Goal: Task Accomplishment & Management: Manage account settings

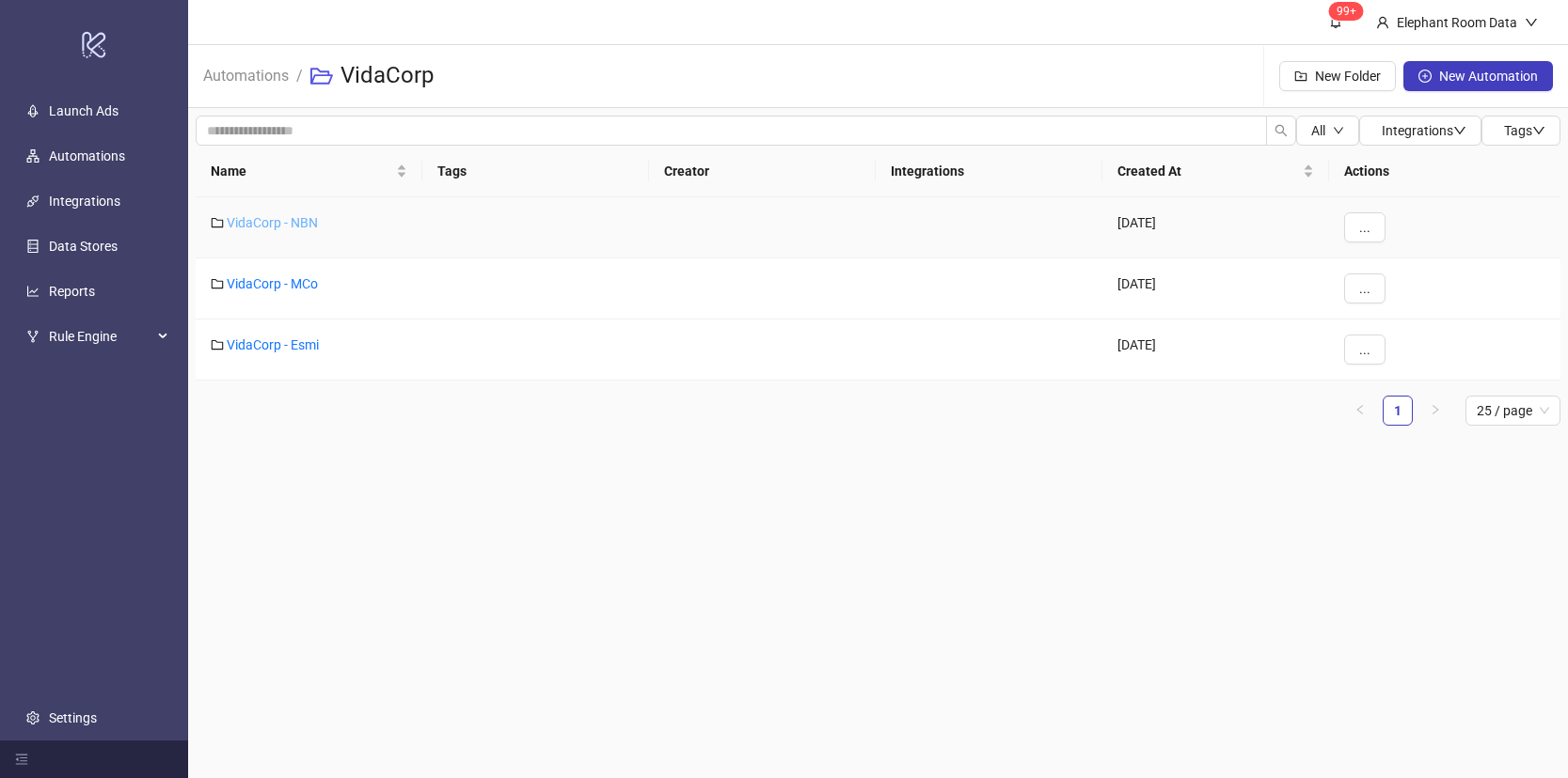
click at [287, 228] on link "VidaCorp - NBN" at bounding box center [272, 223] width 91 height 15
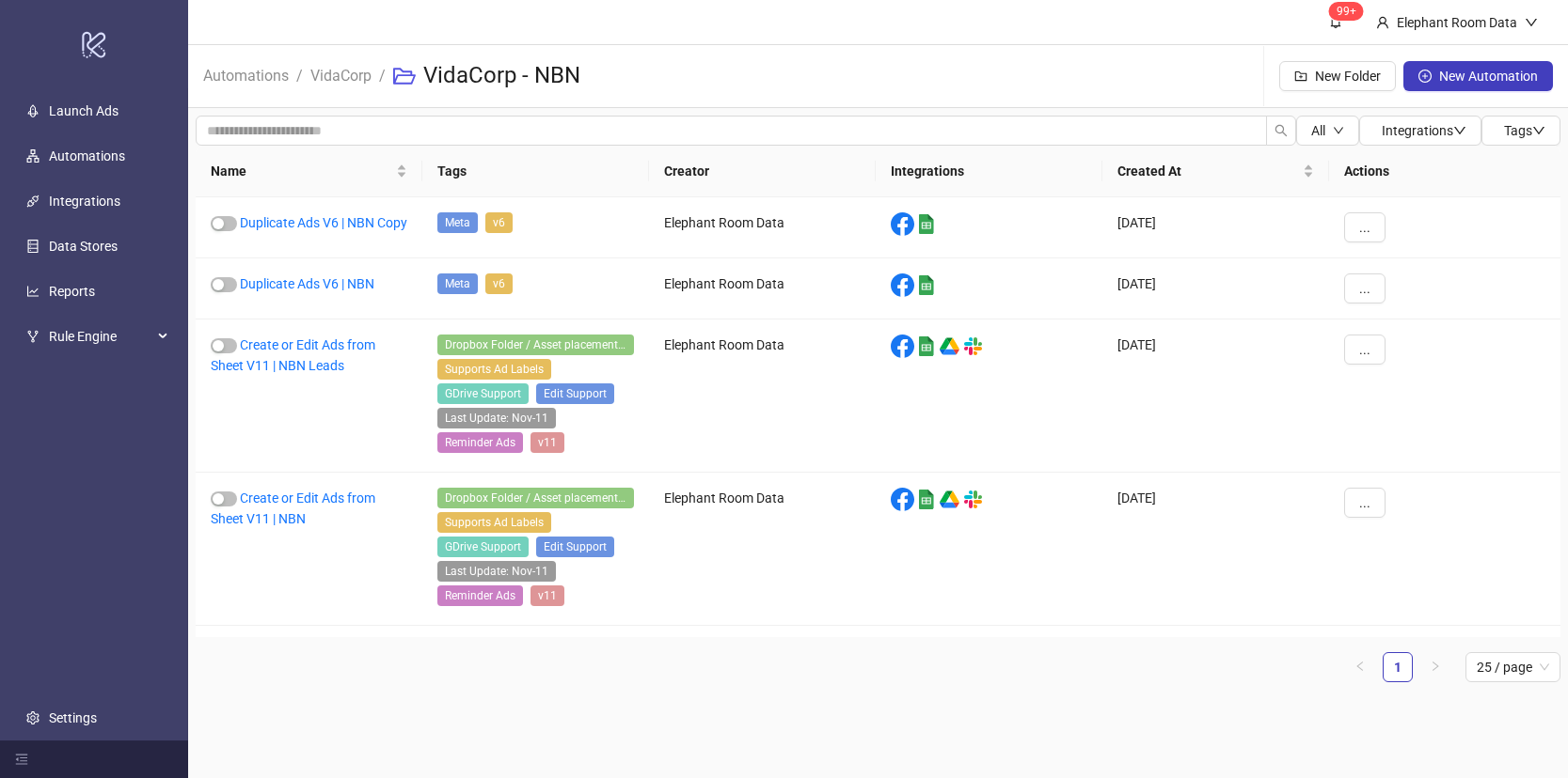
click at [820, 112] on div "All Integrations Tags Name Tags Creator Integrations Created At Actions Duplica…" at bounding box center [878, 407] width 1379 height 597
click at [1364, 232] on span "..." at bounding box center [1365, 228] width 12 height 15
click at [1394, 323] on span "Edit" at bounding box center [1407, 325] width 54 height 20
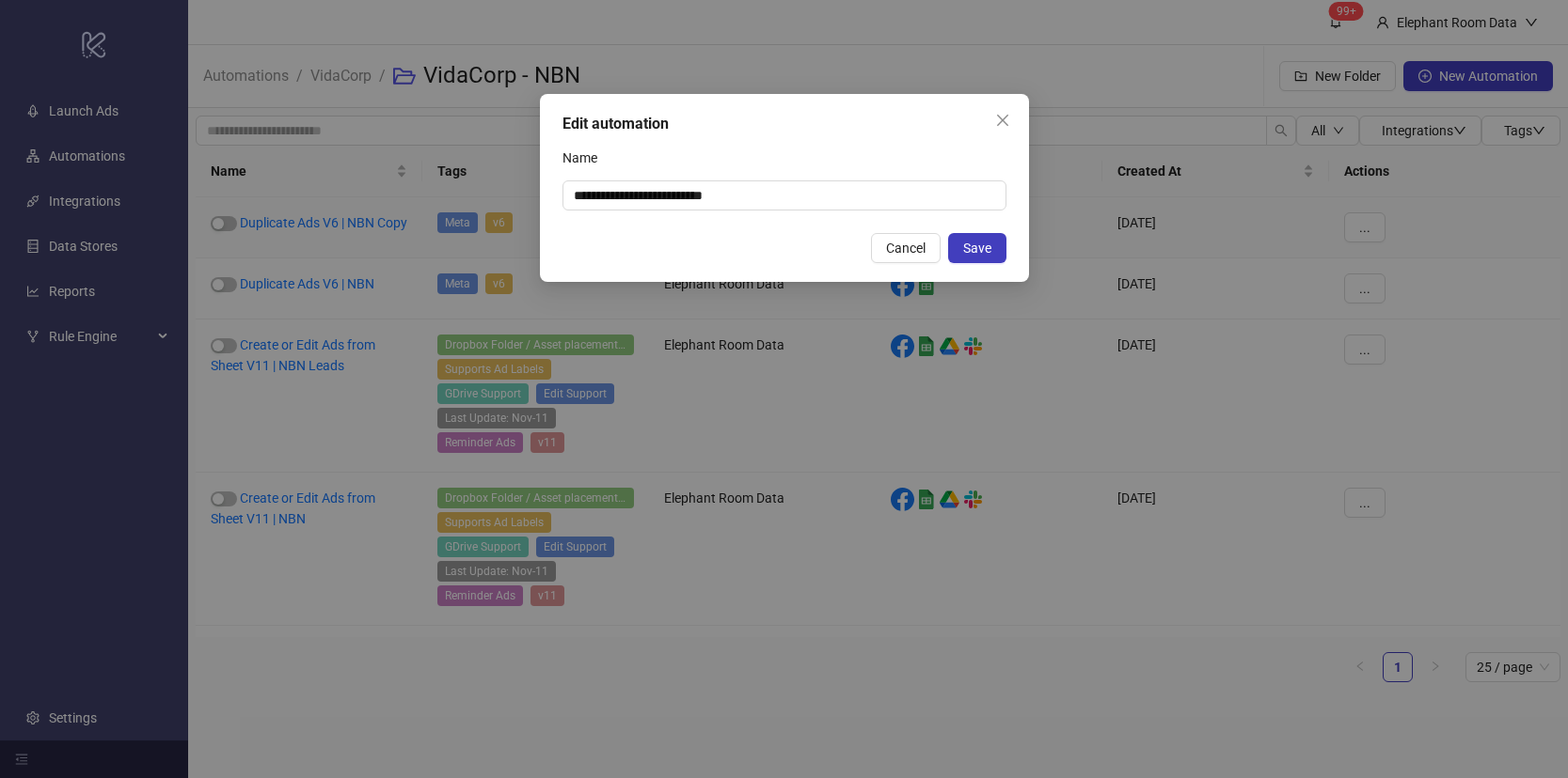
drag, startPoint x: 908, startPoint y: 252, endPoint x: 580, endPoint y: 240, distance: 328.2
click at [907, 252] on span "Cancel" at bounding box center [905, 248] width 40 height 15
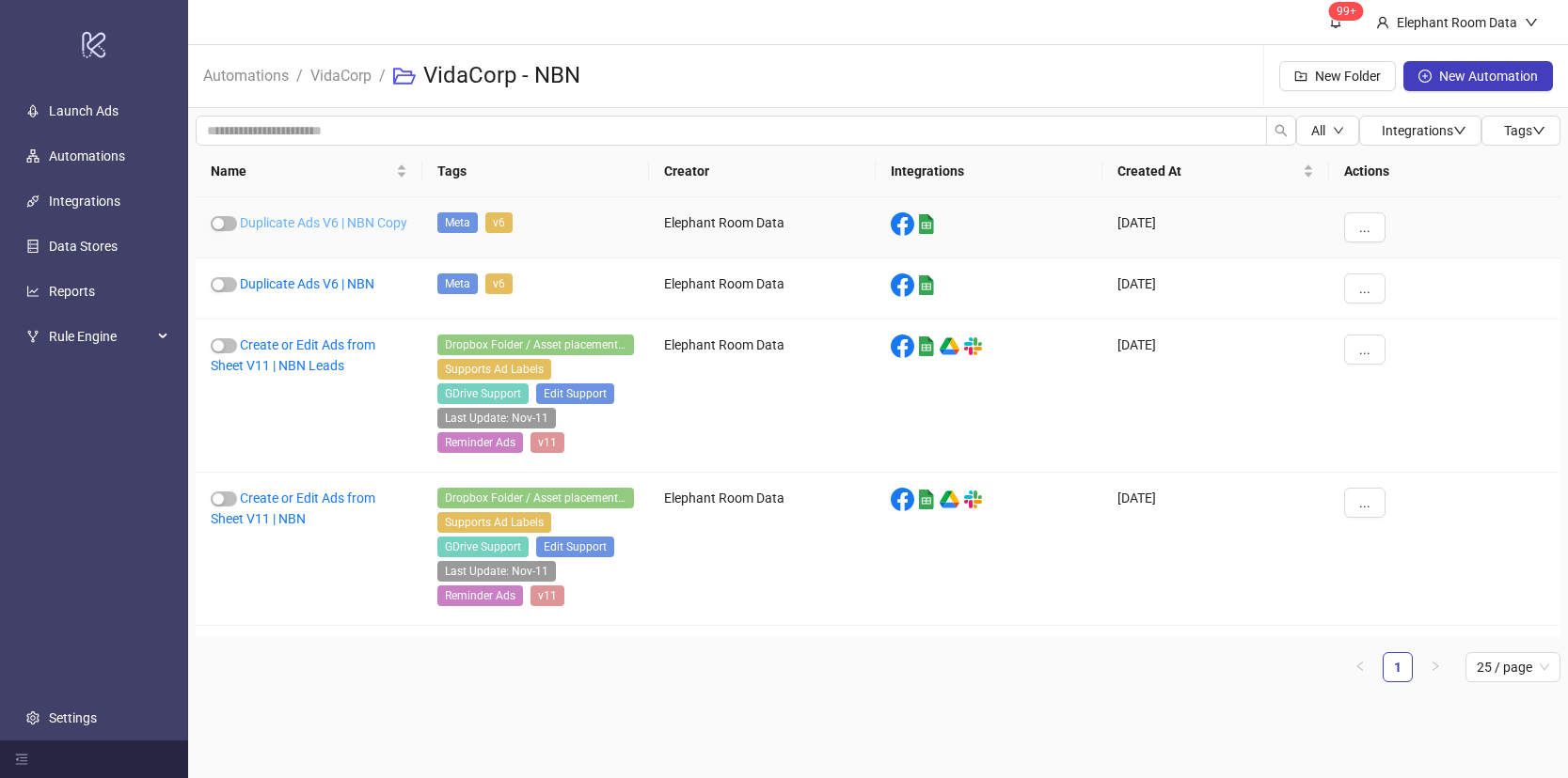
click at [366, 220] on link "Duplicate Ads V6 | NBN Copy" at bounding box center [323, 223] width 167 height 15
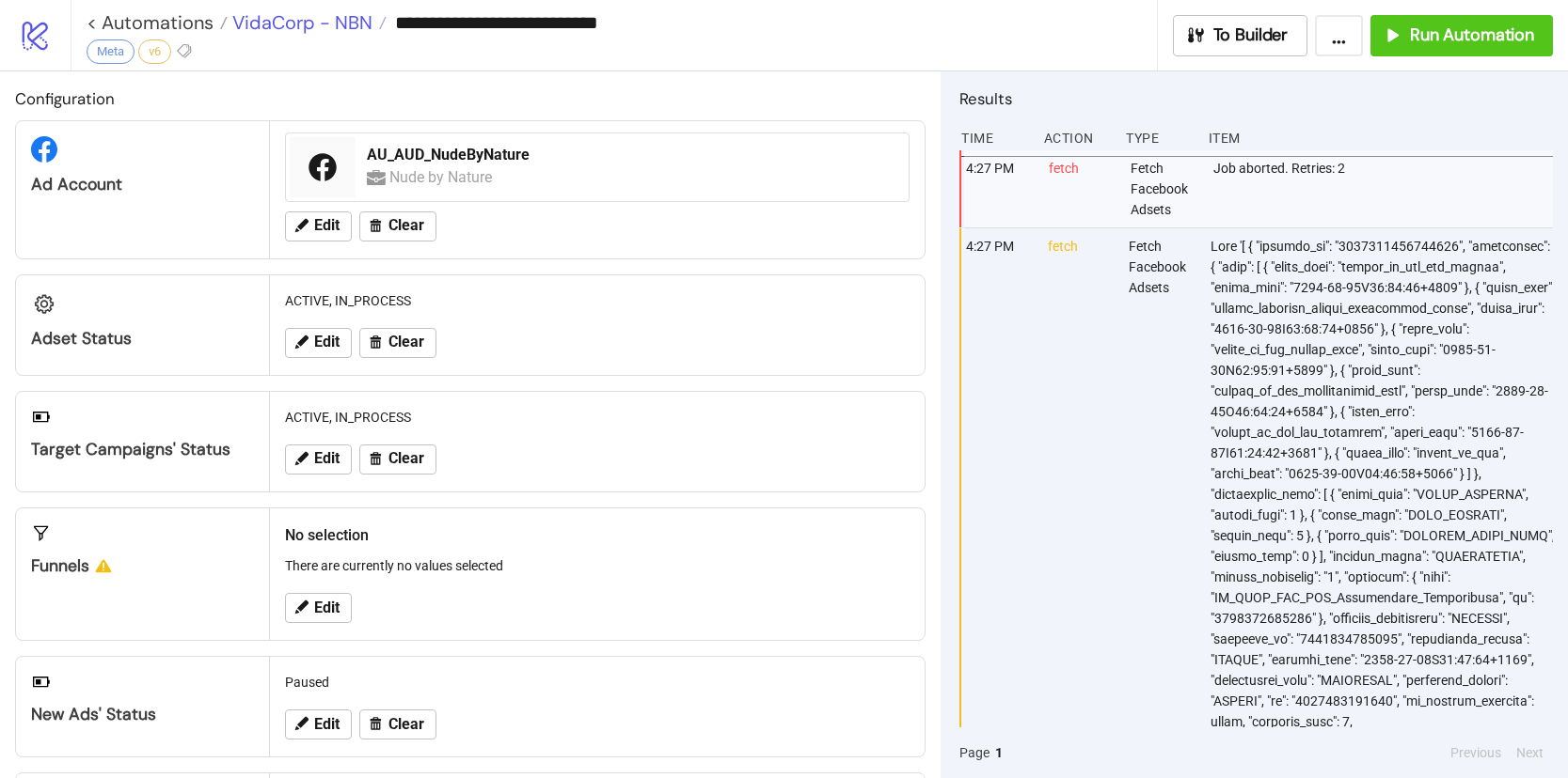
click at [318, 19] on span "VidaCorp - NBN" at bounding box center [300, 22] width 145 height 24
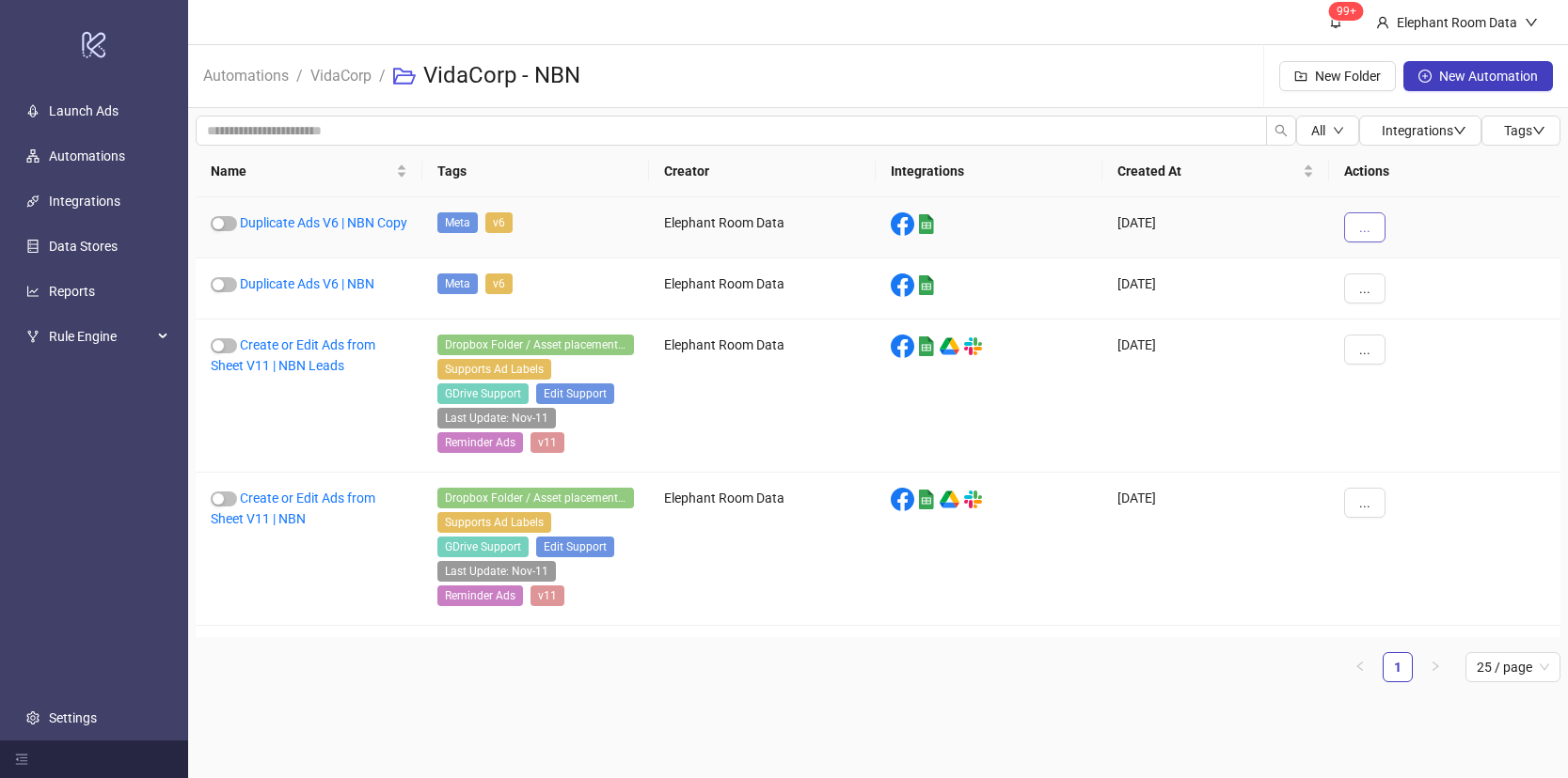
click at [1371, 224] on button "..." at bounding box center [1364, 227] width 42 height 30
click at [335, 217] on link "Duplicate Ads V6 | NBN Copy" at bounding box center [323, 223] width 167 height 15
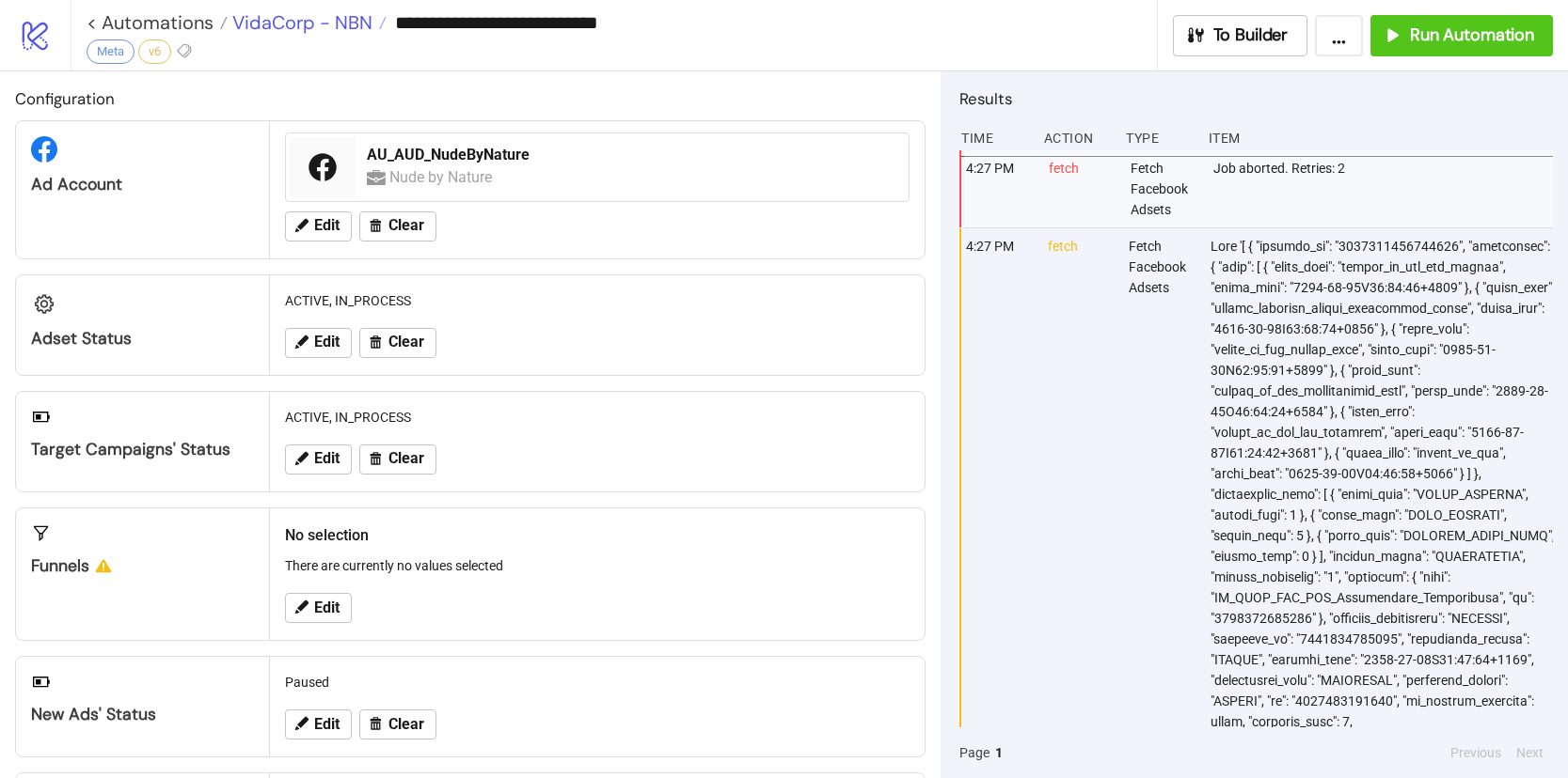
click at [327, 27] on span "VidaCorp - NBN" at bounding box center [300, 22] width 145 height 24
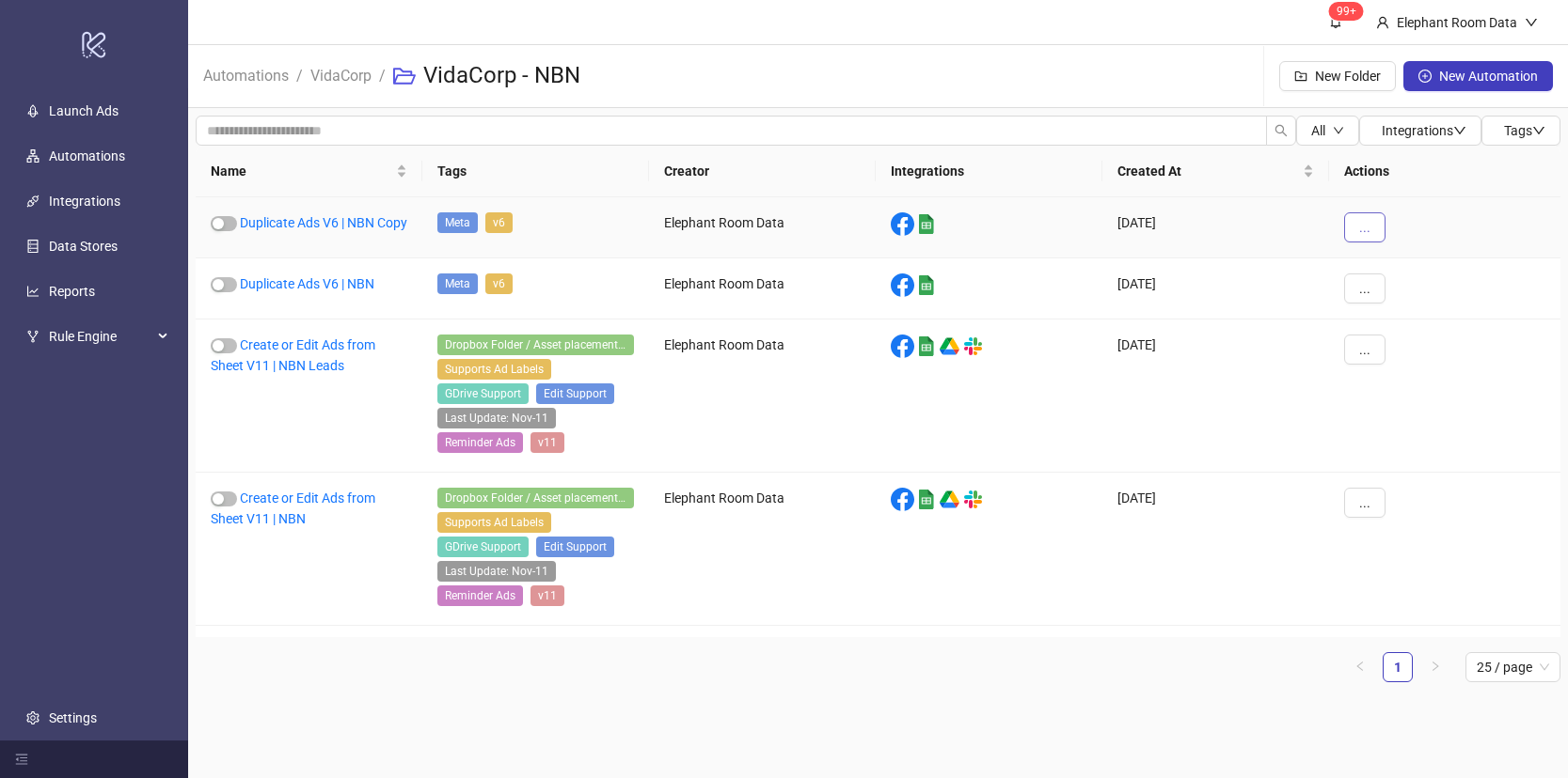
click at [1363, 218] on button "..." at bounding box center [1364, 227] width 42 height 30
click at [1407, 334] on span "Edit" at bounding box center [1407, 325] width 54 height 20
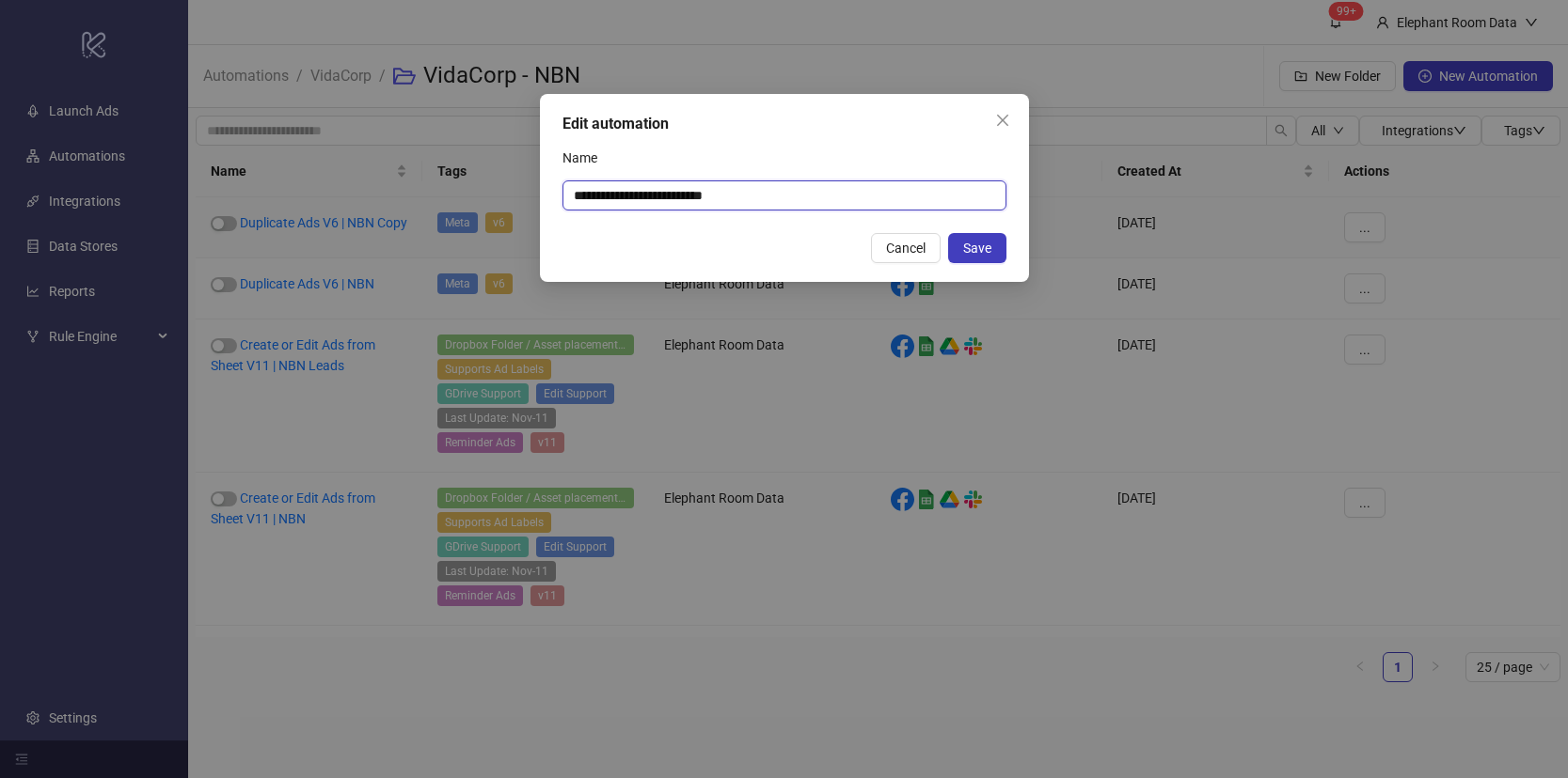
click at [732, 188] on input "**********" at bounding box center [784, 195] width 444 height 30
drag, startPoint x: 712, startPoint y: 195, endPoint x: 759, endPoint y: 193, distance: 47.0
click at [756, 195] on input "**********" at bounding box center [784, 195] width 444 height 30
type input "**********"
click at [973, 245] on span "Save" at bounding box center [976, 248] width 28 height 15
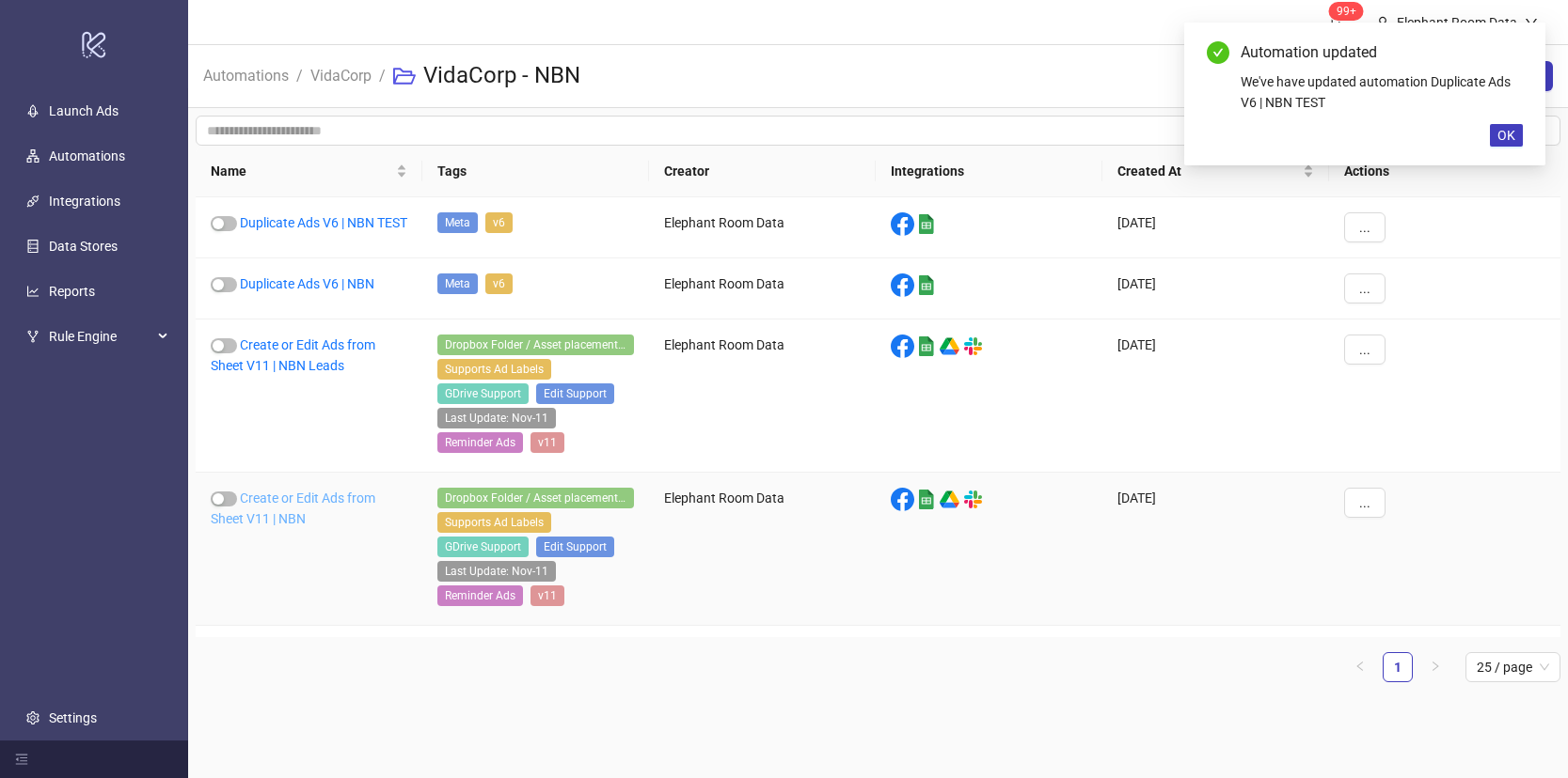
click at [324, 513] on link "Create or Edit Ads from Sheet V11 | NBN" at bounding box center [293, 508] width 164 height 36
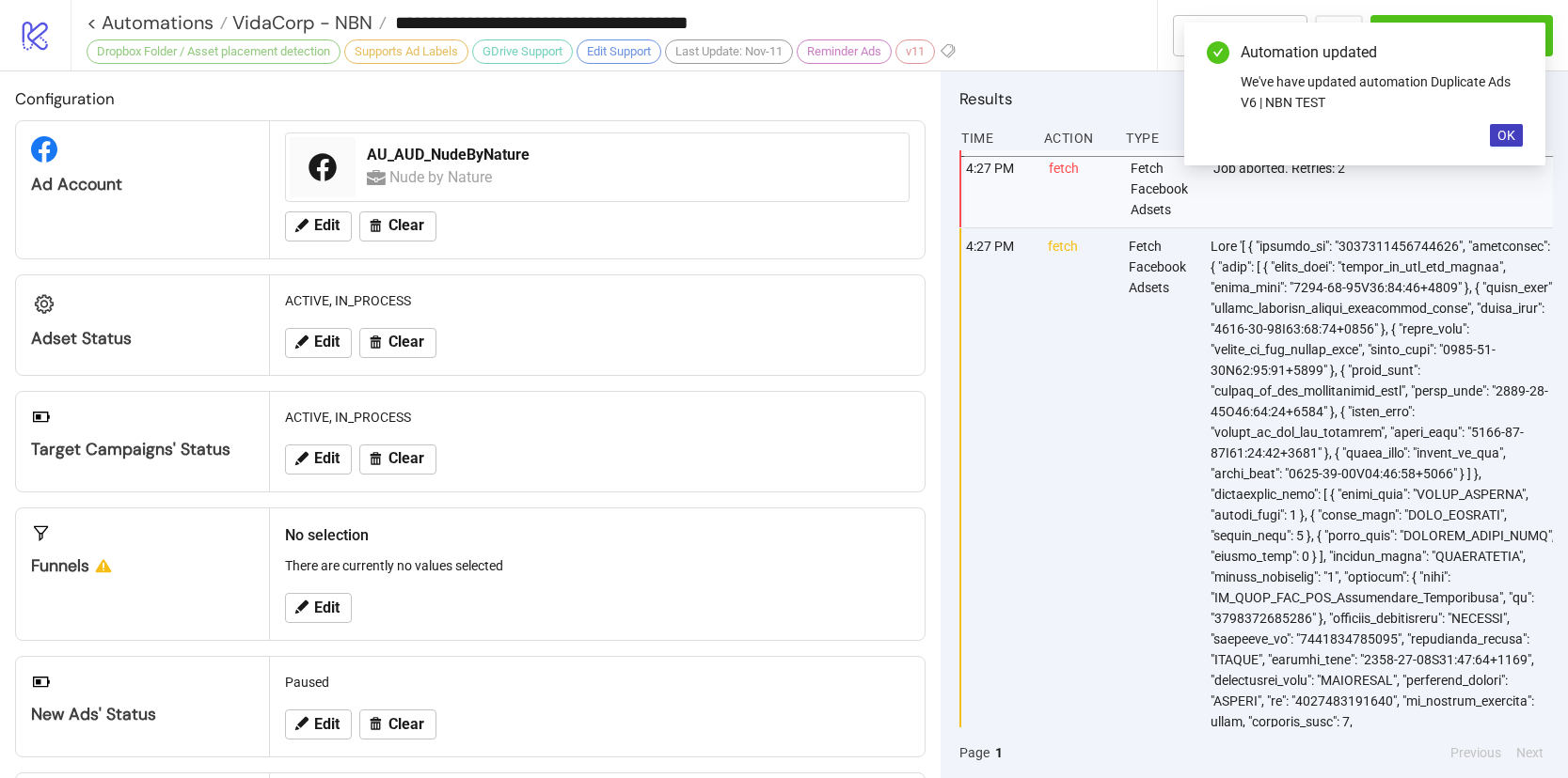
type input "**********"
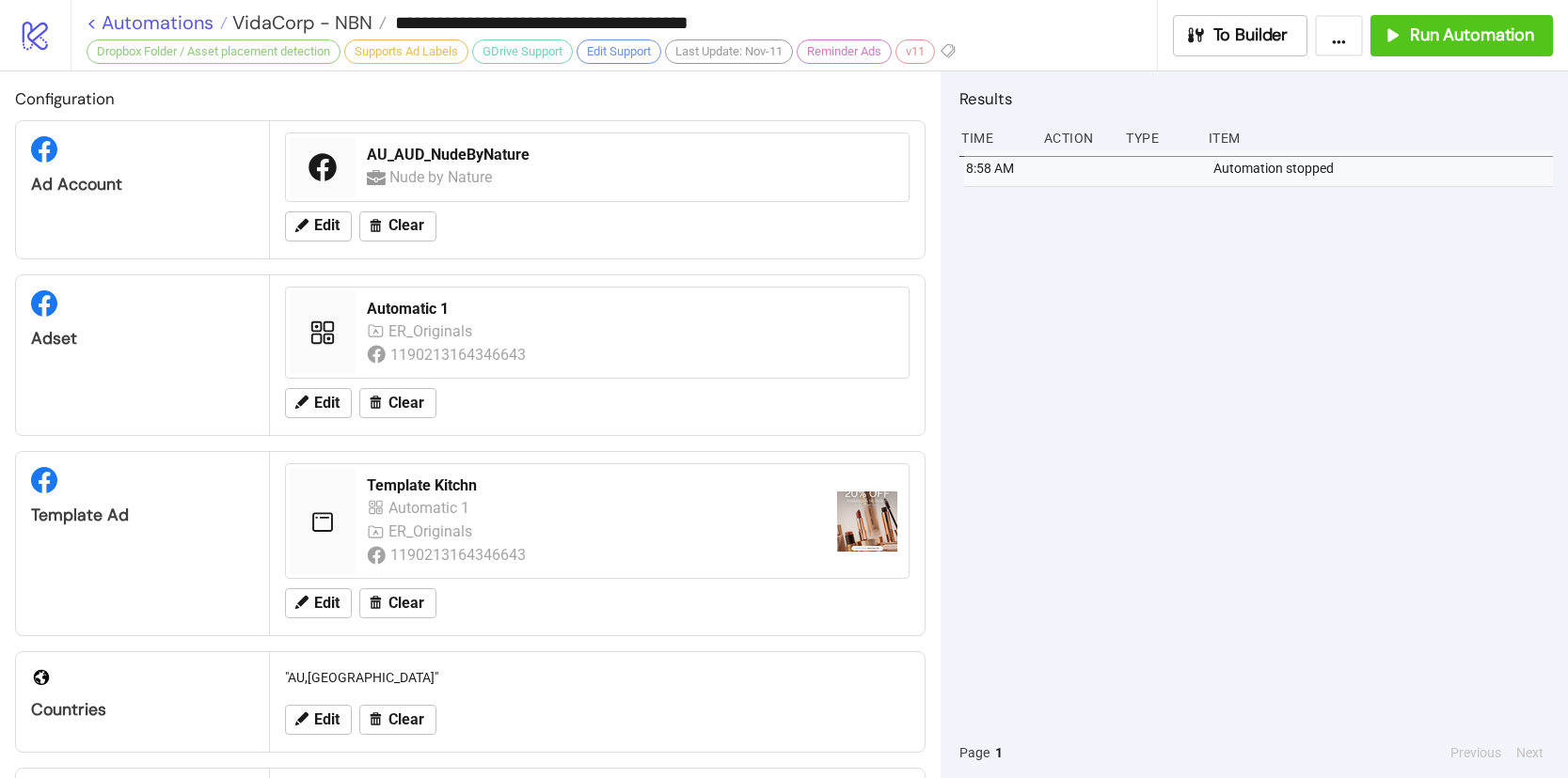
scroll to position [27, 0]
